Goal: Information Seeking & Learning: Learn about a topic

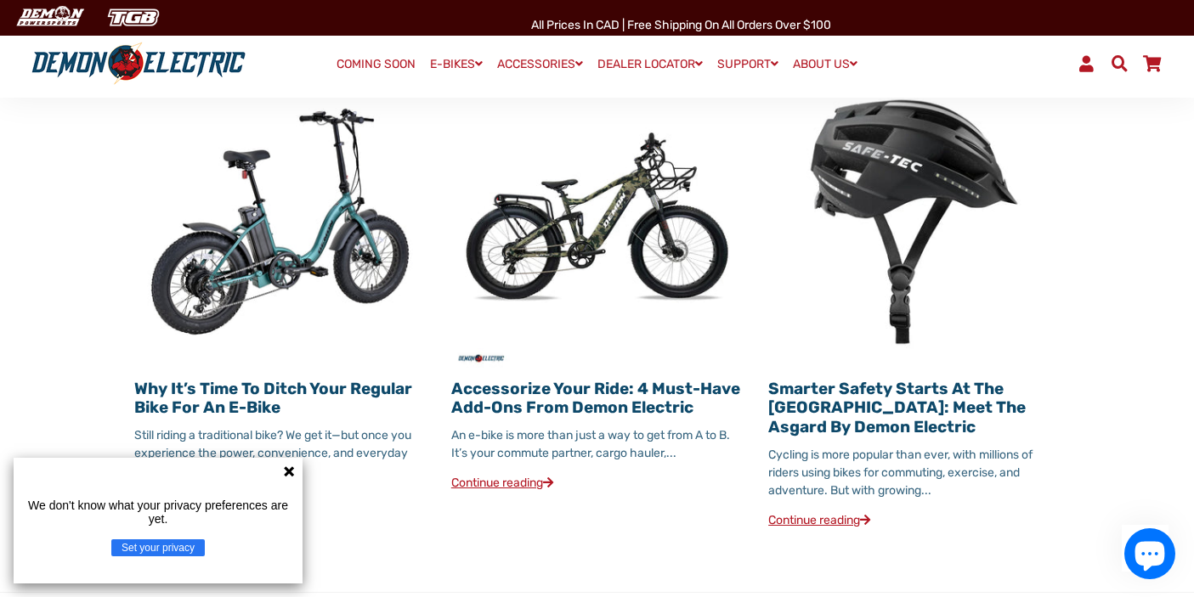
scroll to position [1815, 0]
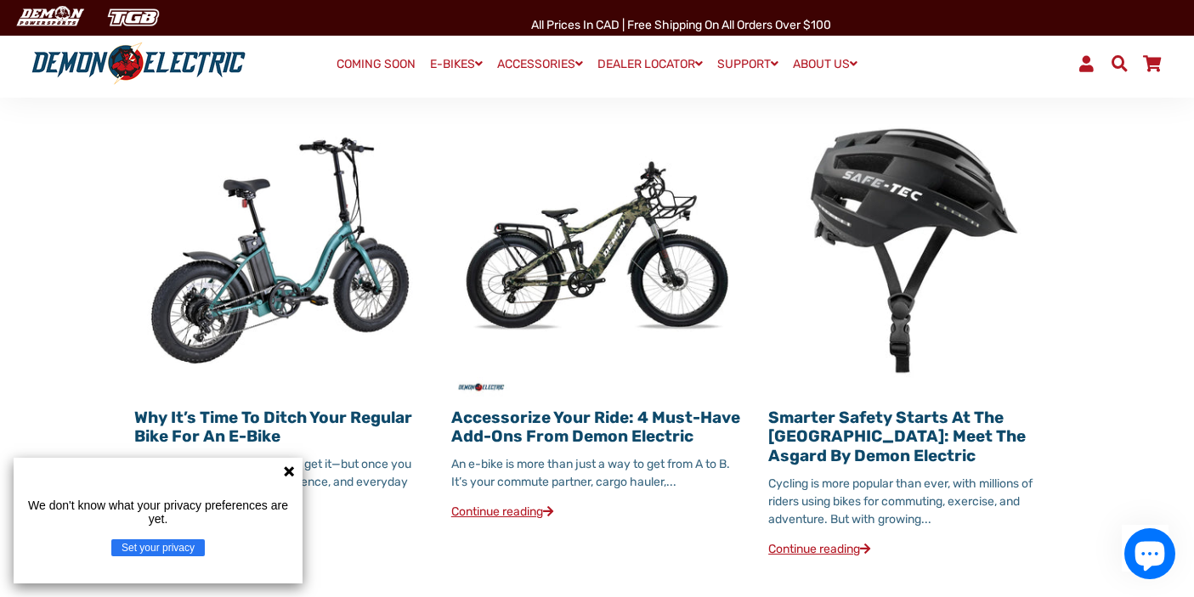
click at [291, 473] on icon at bounding box center [289, 471] width 10 height 10
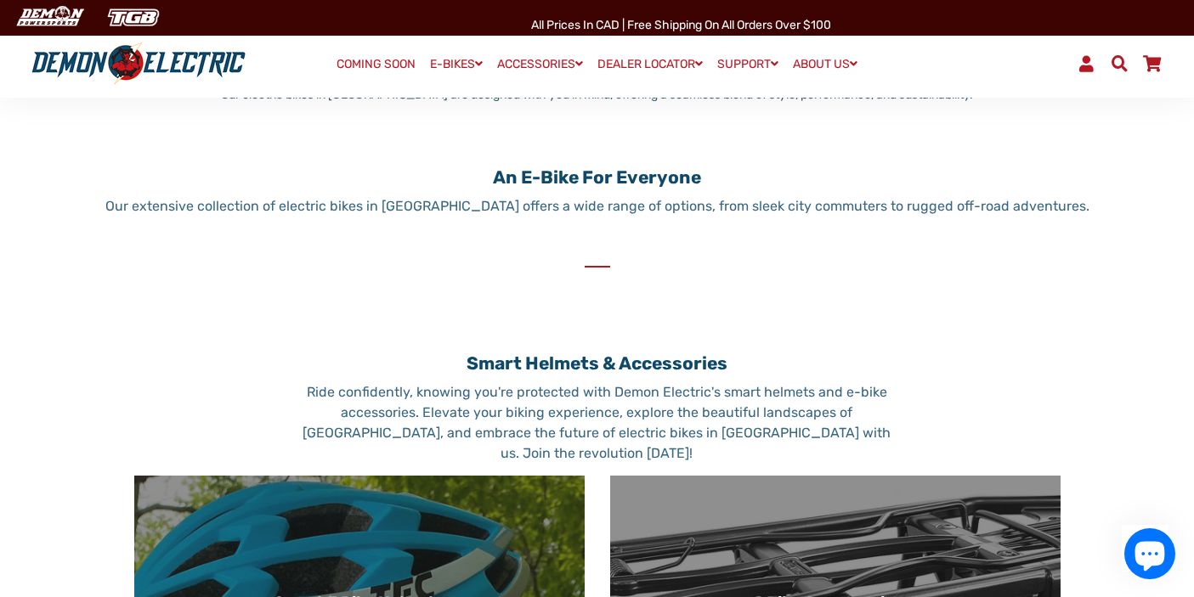
scroll to position [223, 0]
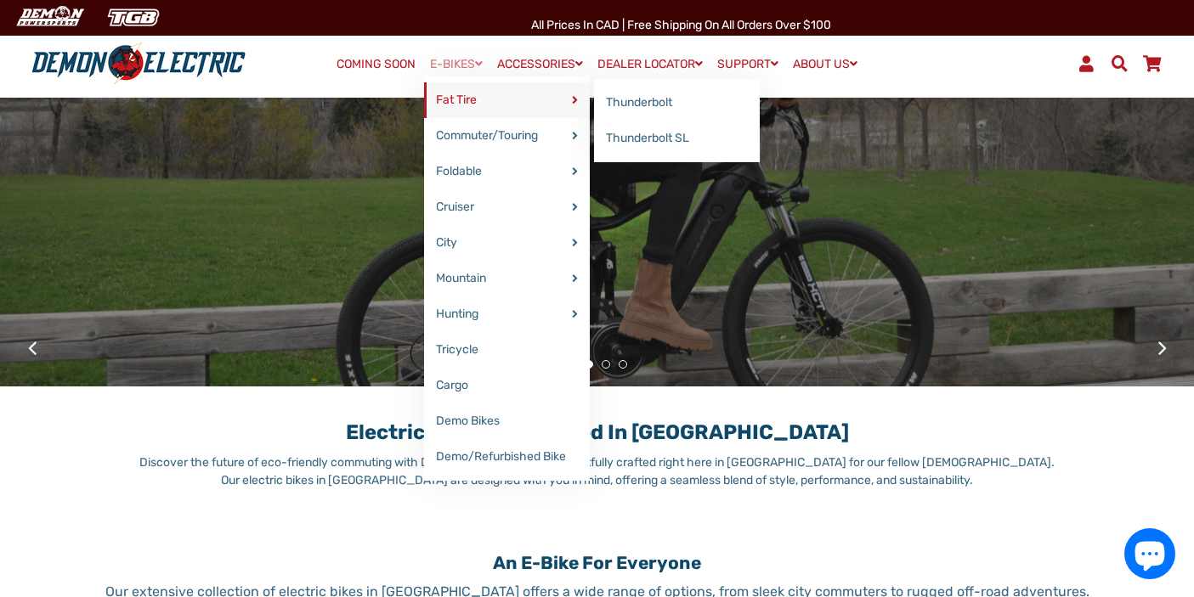
click at [468, 103] on link "Fat Tire" at bounding box center [507, 100] width 166 height 36
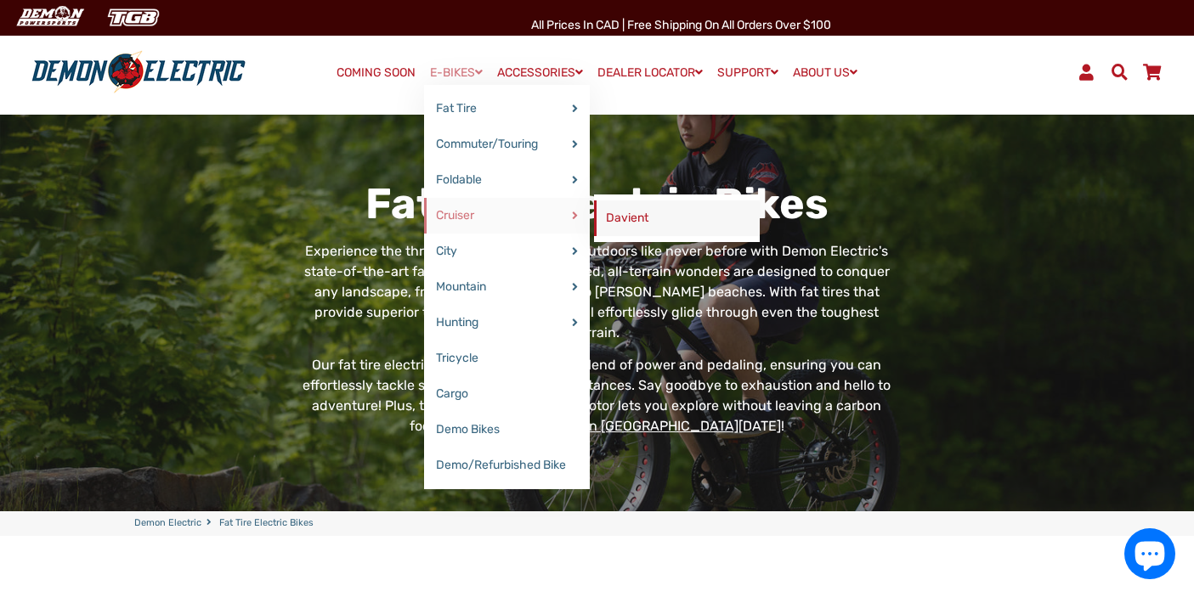
click at [628, 216] on link "Davient" at bounding box center [677, 218] width 166 height 36
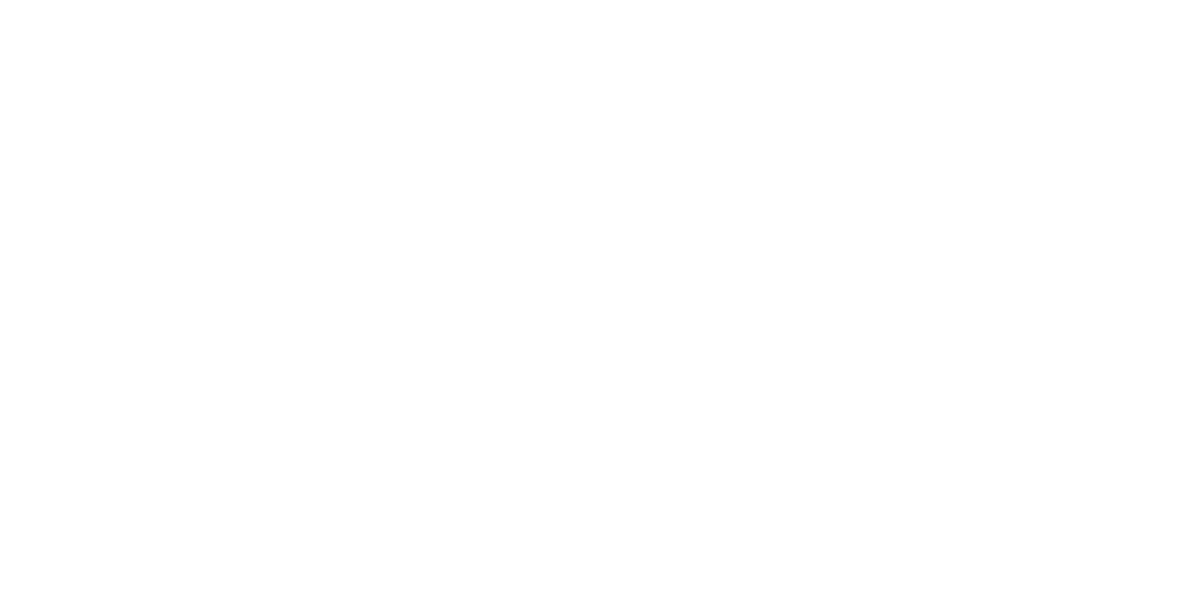
select select "******"
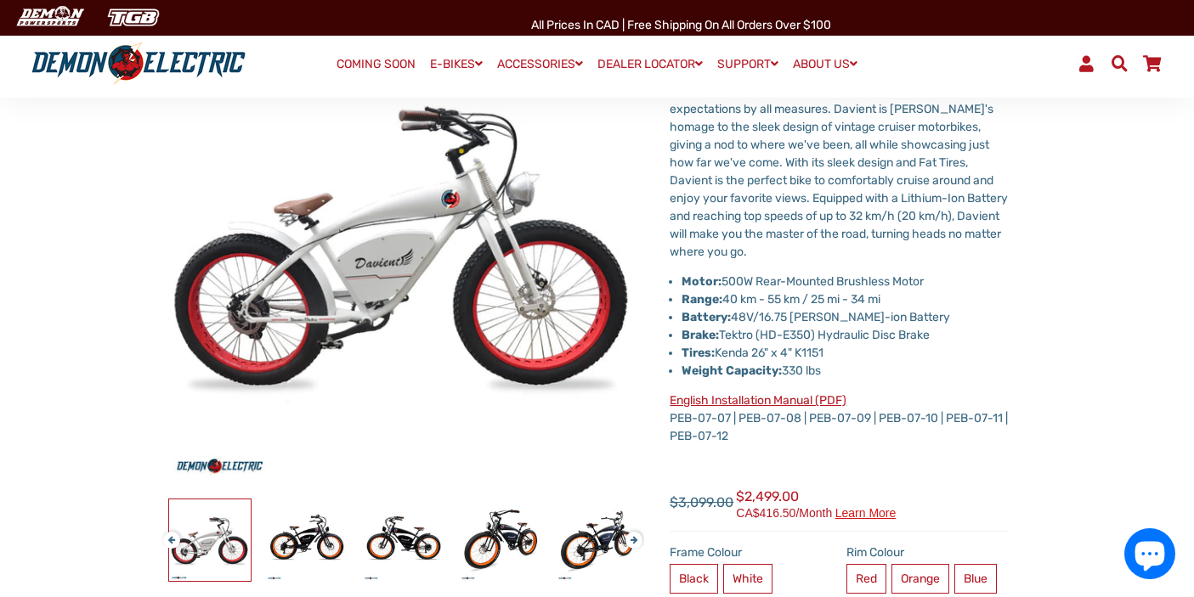
scroll to position [247, 0]
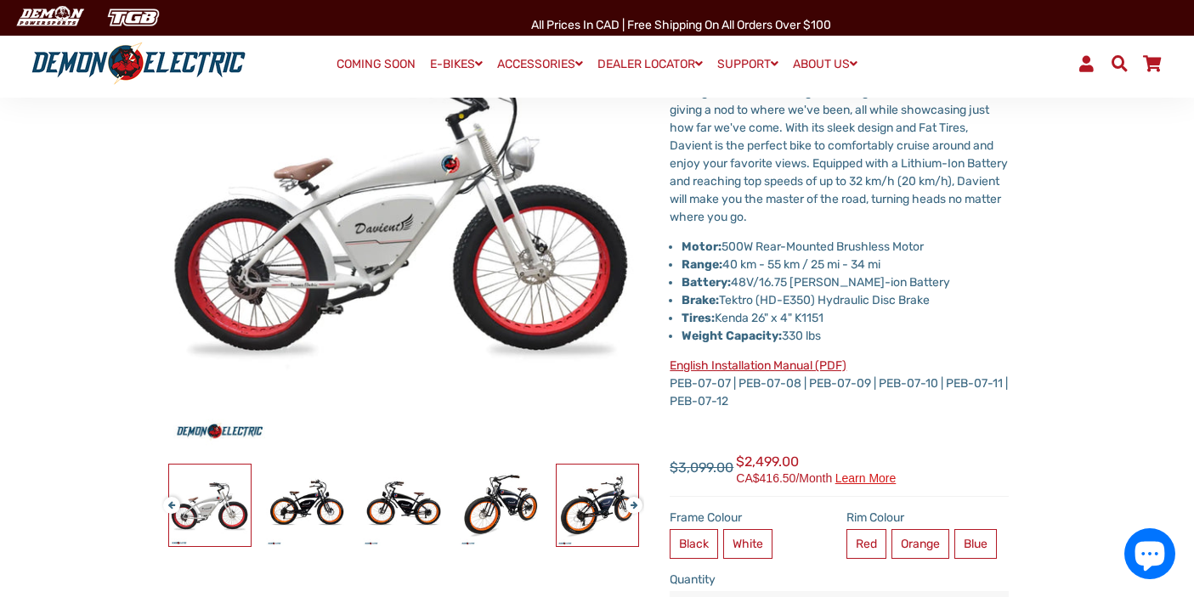
click at [595, 507] on img at bounding box center [597, 506] width 82 height 82
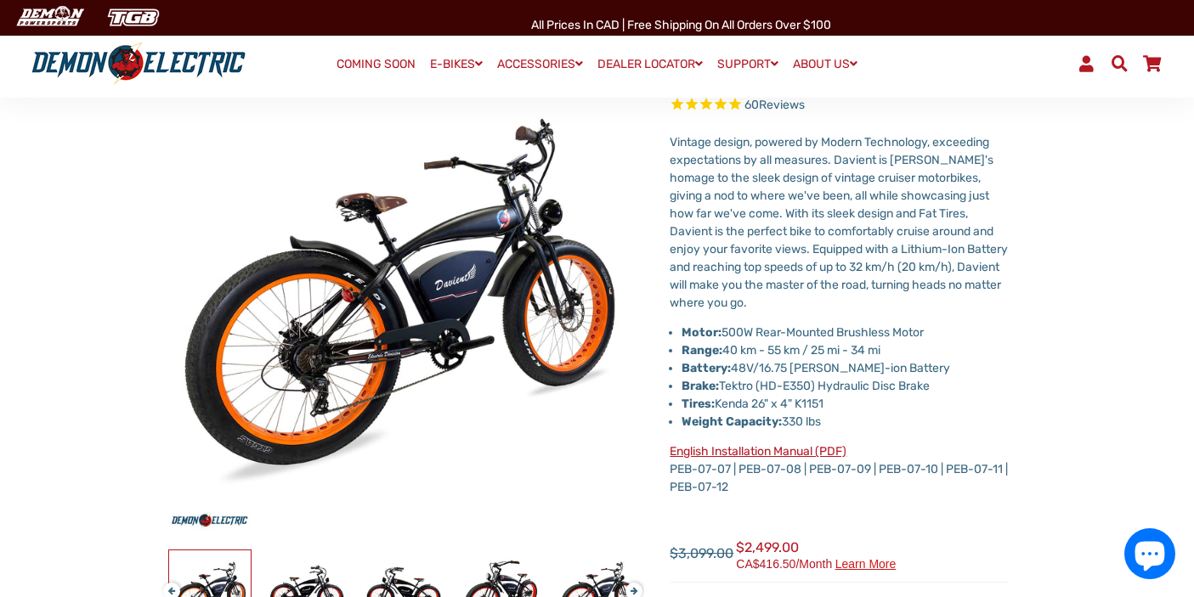
scroll to position [202, 0]
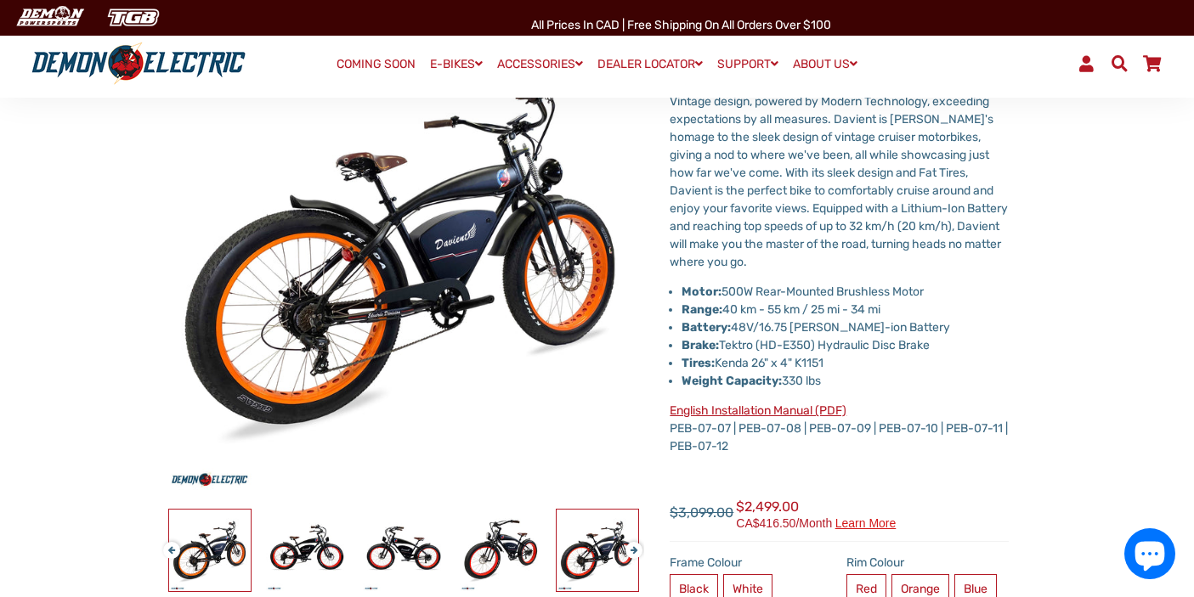
click at [604, 539] on img at bounding box center [597, 551] width 82 height 82
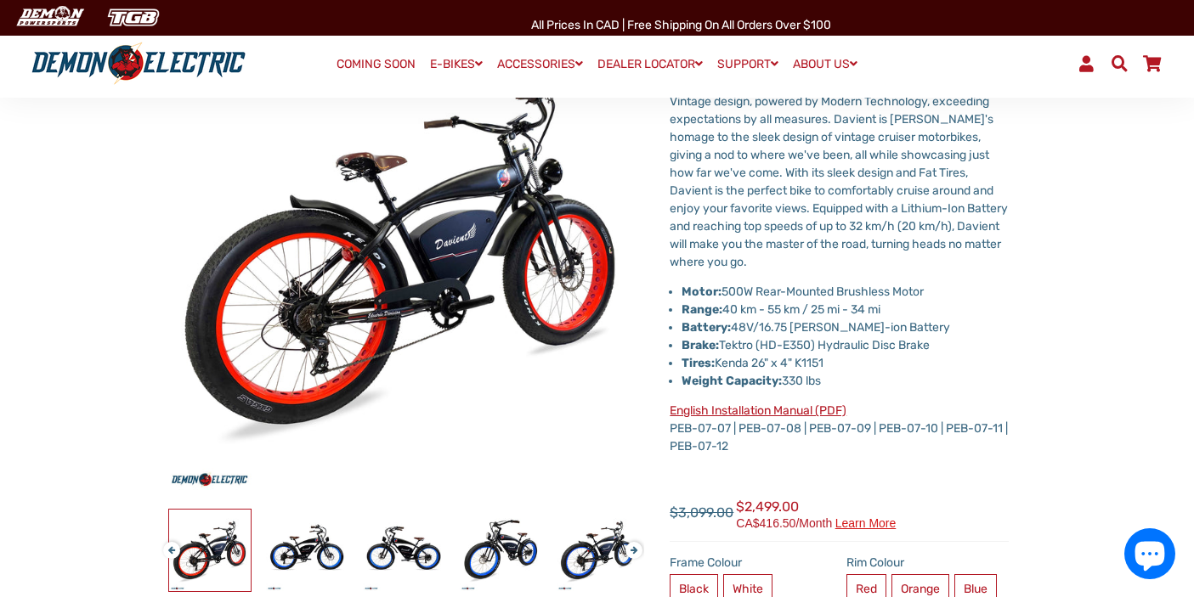
click at [634, 547] on button "Next" at bounding box center [630, 543] width 10 height 20
